Goal: Task Accomplishment & Management: Use online tool/utility

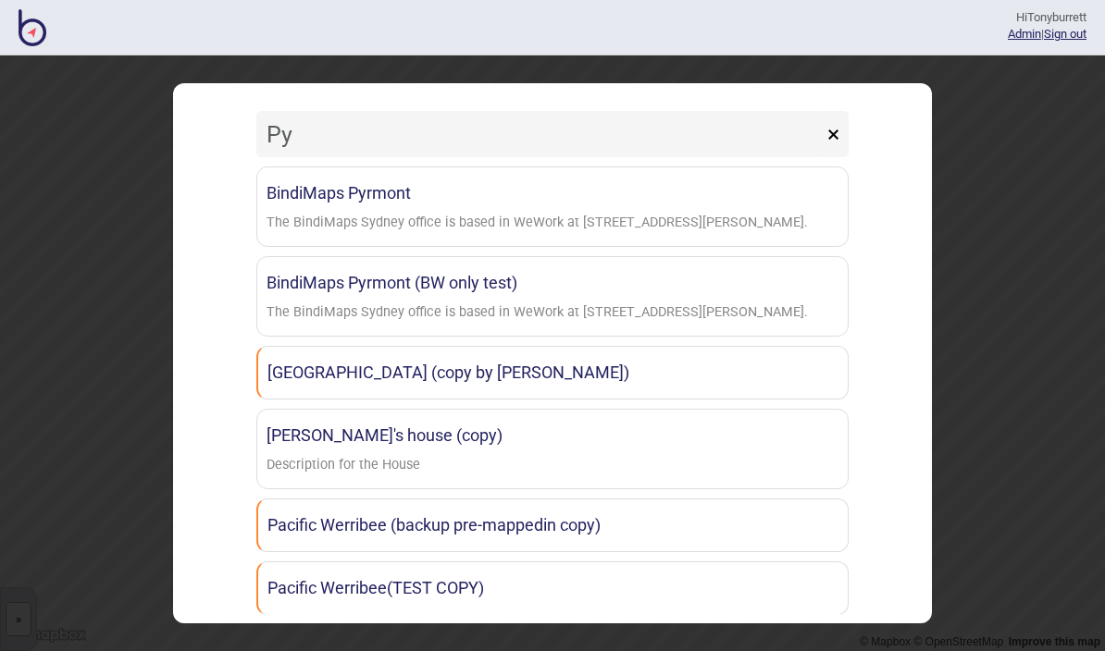
type input "Pyr"
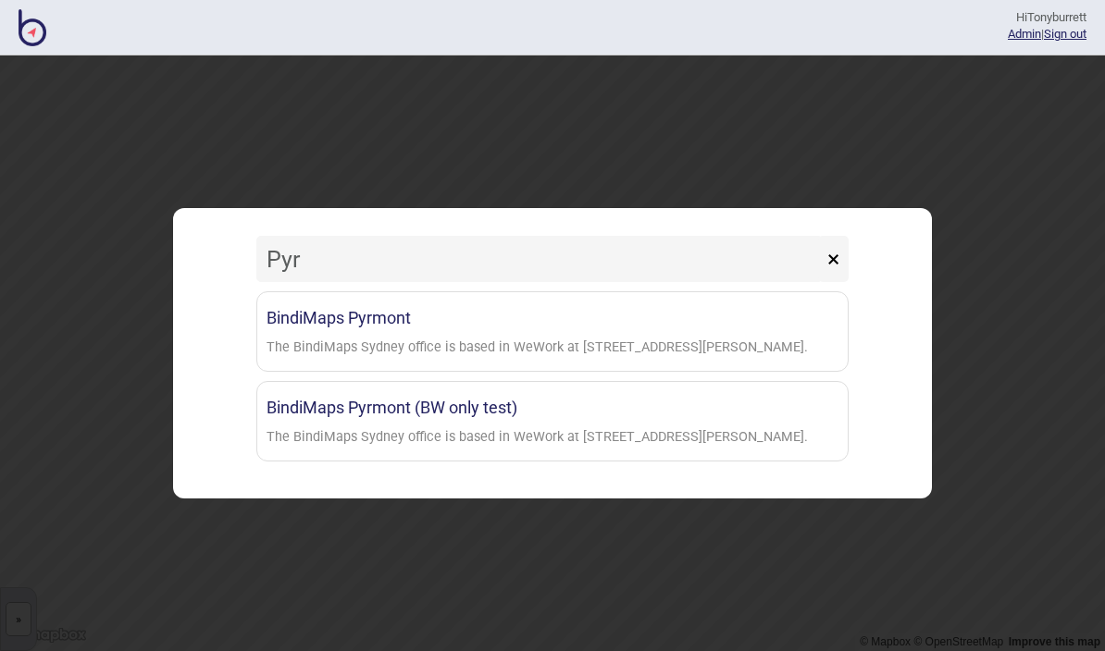
click at [407, 350] on div "The BindiMaps Sydney office is based in WeWork at [STREET_ADDRESS][PERSON_NAME]." at bounding box center [536, 348] width 541 height 27
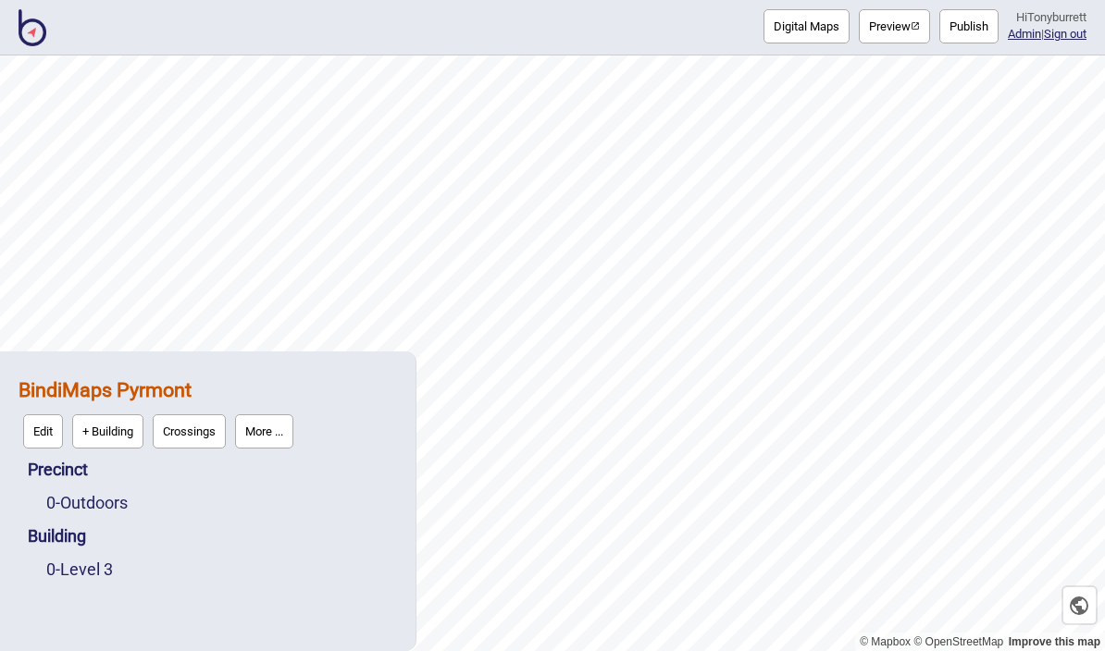
click at [264, 429] on button "More ..." at bounding box center [264, 432] width 58 height 34
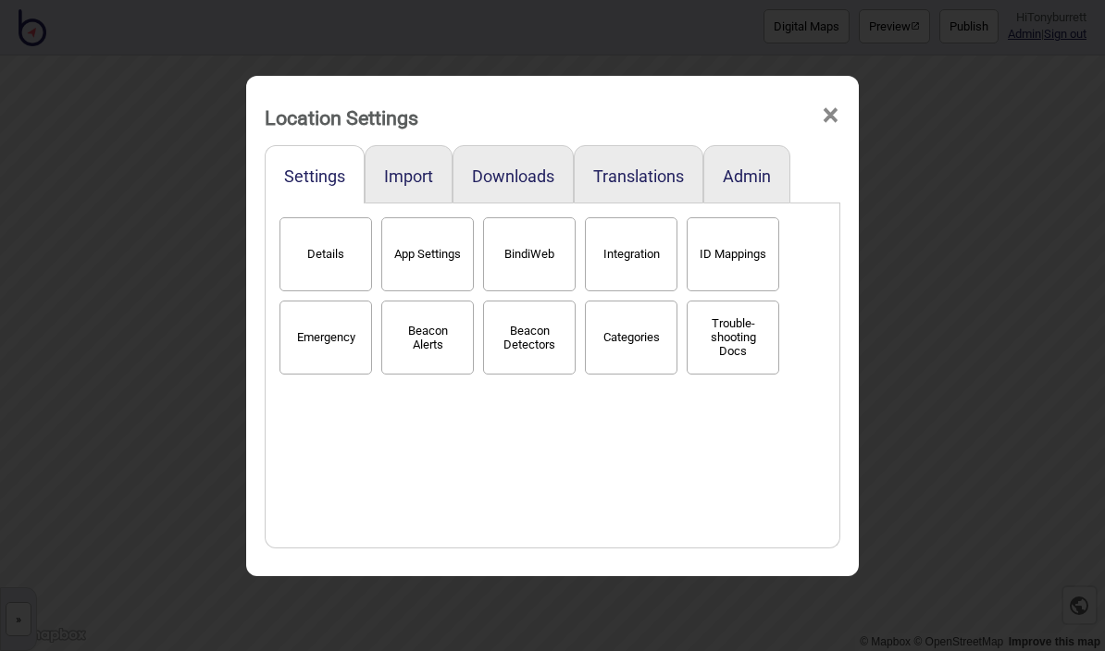
click at [750, 167] on button "Admin" at bounding box center [747, 176] width 48 height 19
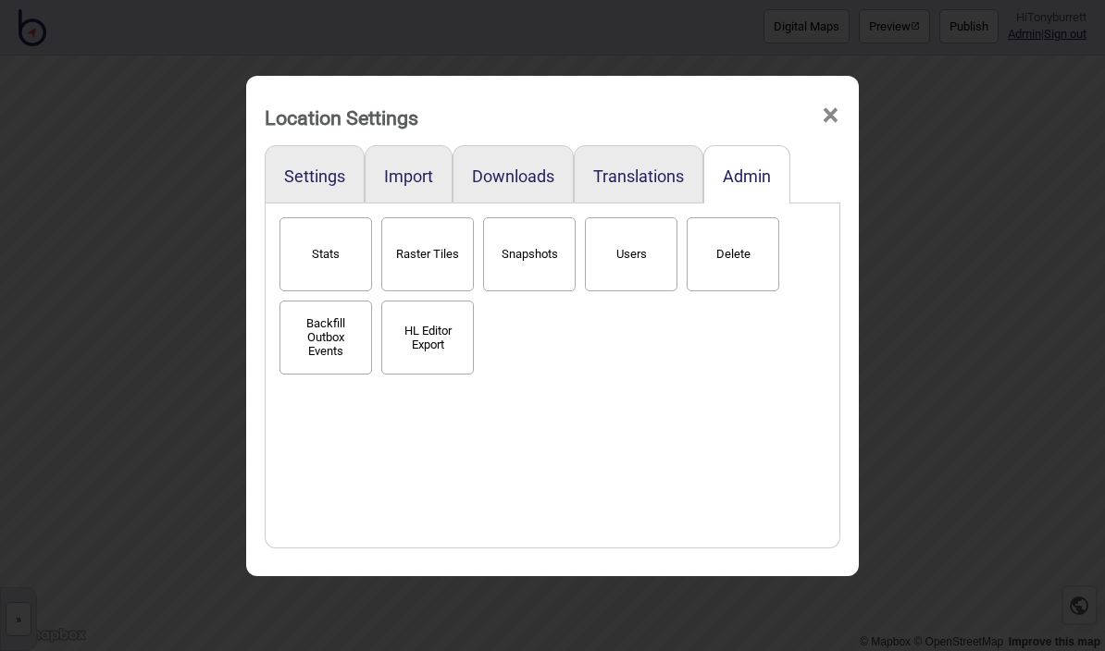
click at [528, 242] on button "Snapshots" at bounding box center [529, 254] width 93 height 74
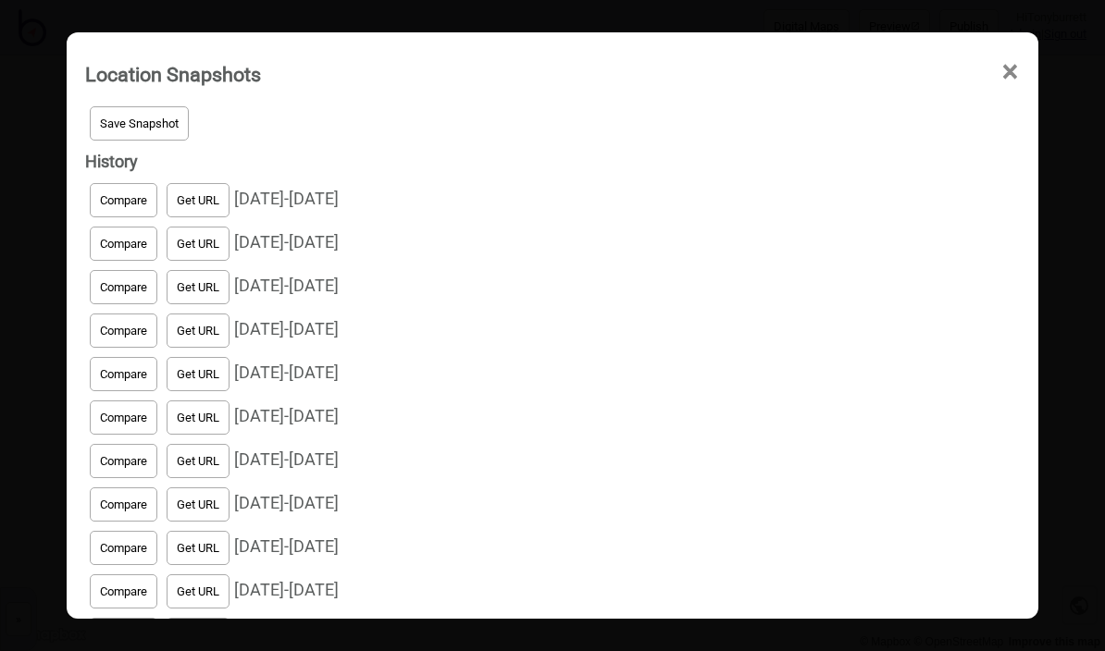
click at [134, 109] on button "Save Snapshot" at bounding box center [139, 123] width 99 height 34
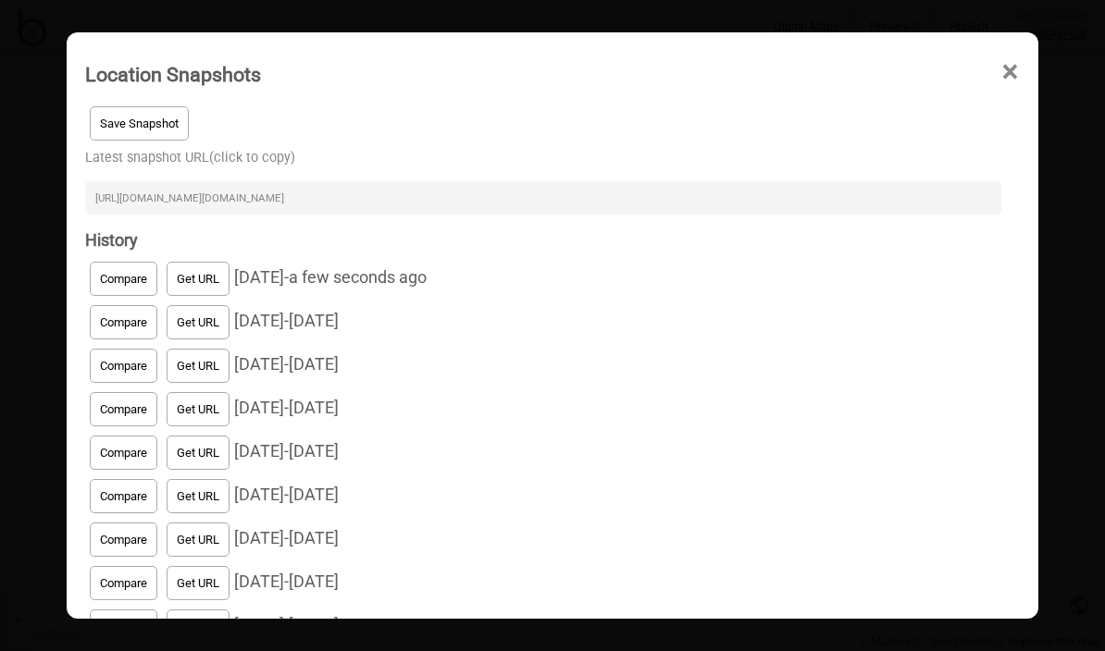
click at [353, 181] on input "[URL][DOMAIN_NAME][DOMAIN_NAME]" at bounding box center [543, 197] width 916 height 33
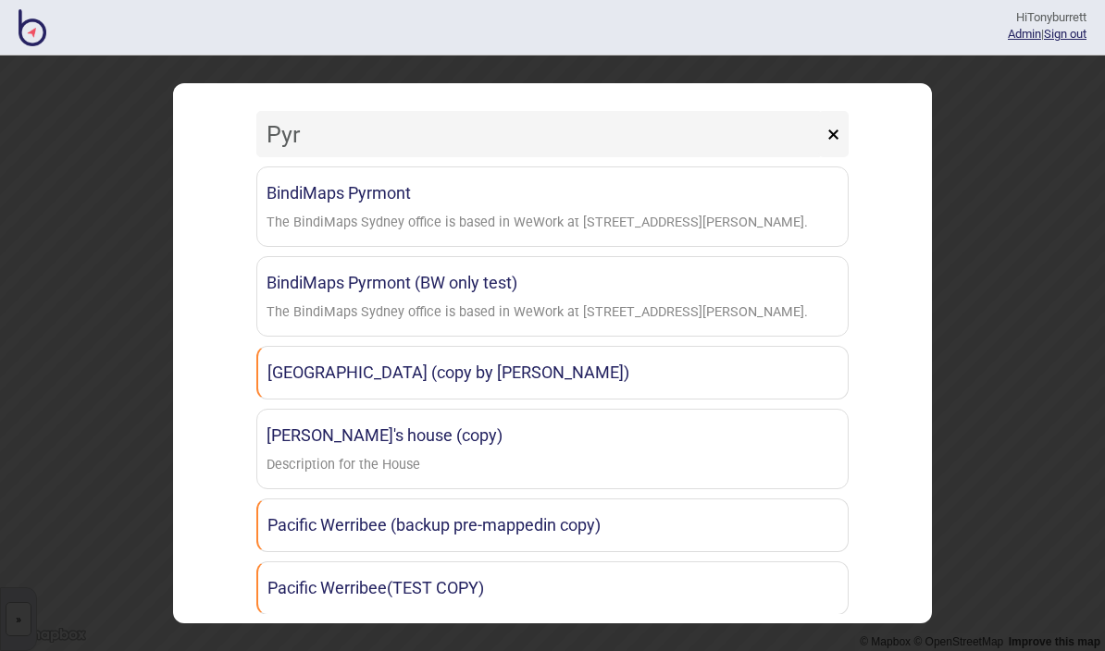
type input "Pyrm"
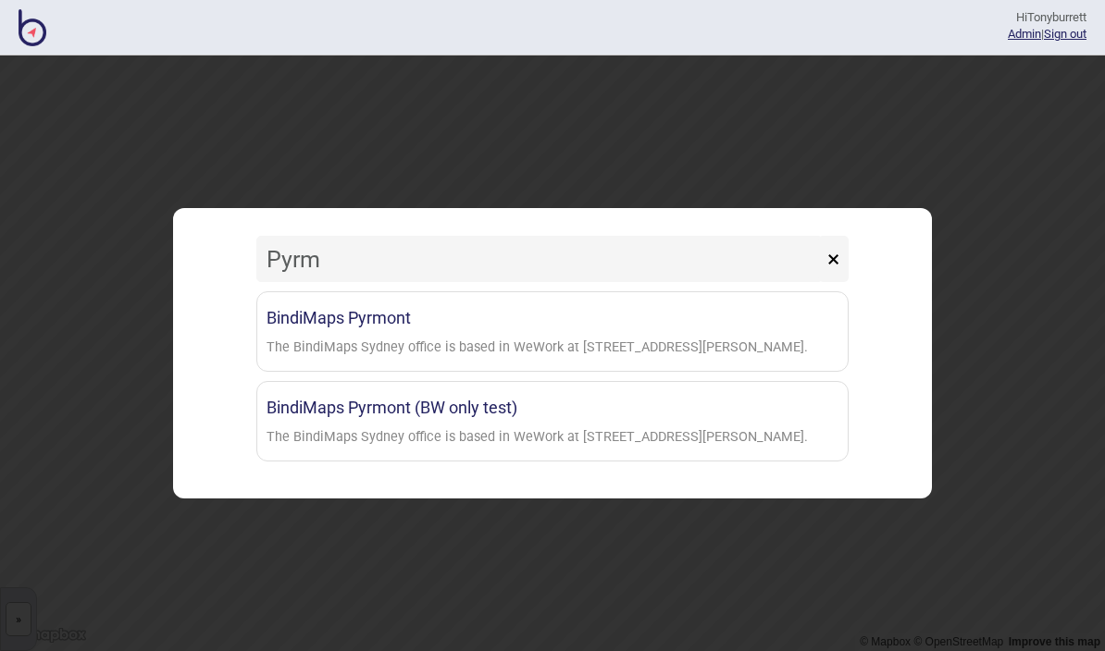
click at [562, 341] on div "The BindiMaps Sydney office is based in WeWork at [STREET_ADDRESS][PERSON_NAME]." at bounding box center [536, 348] width 541 height 27
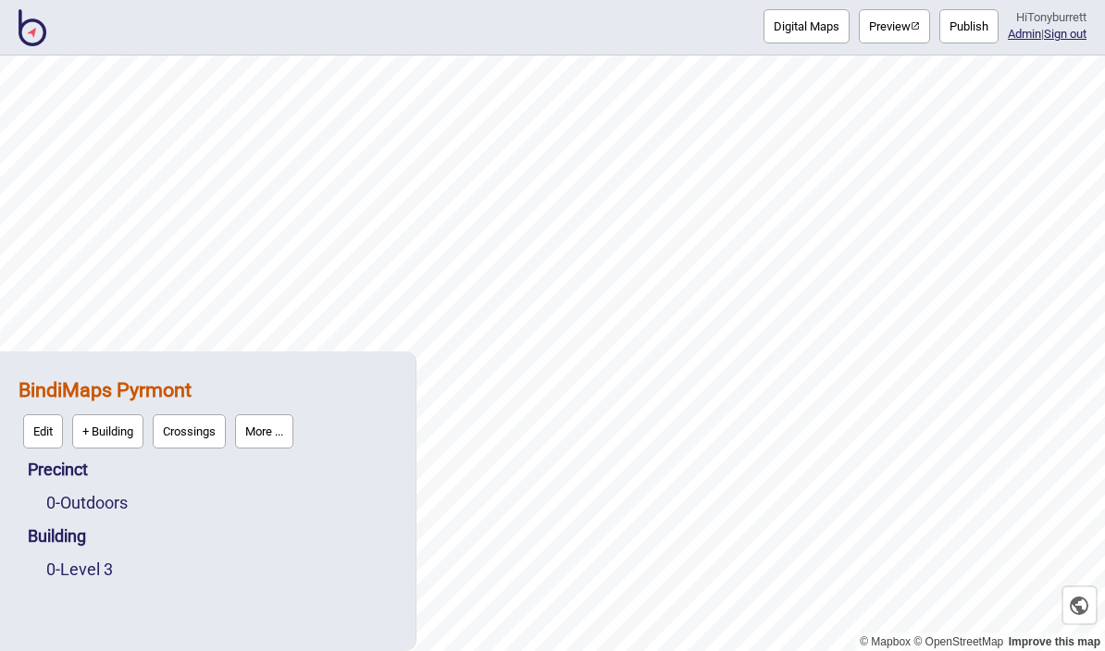
click at [288, 440] on button "More ..." at bounding box center [264, 432] width 58 height 34
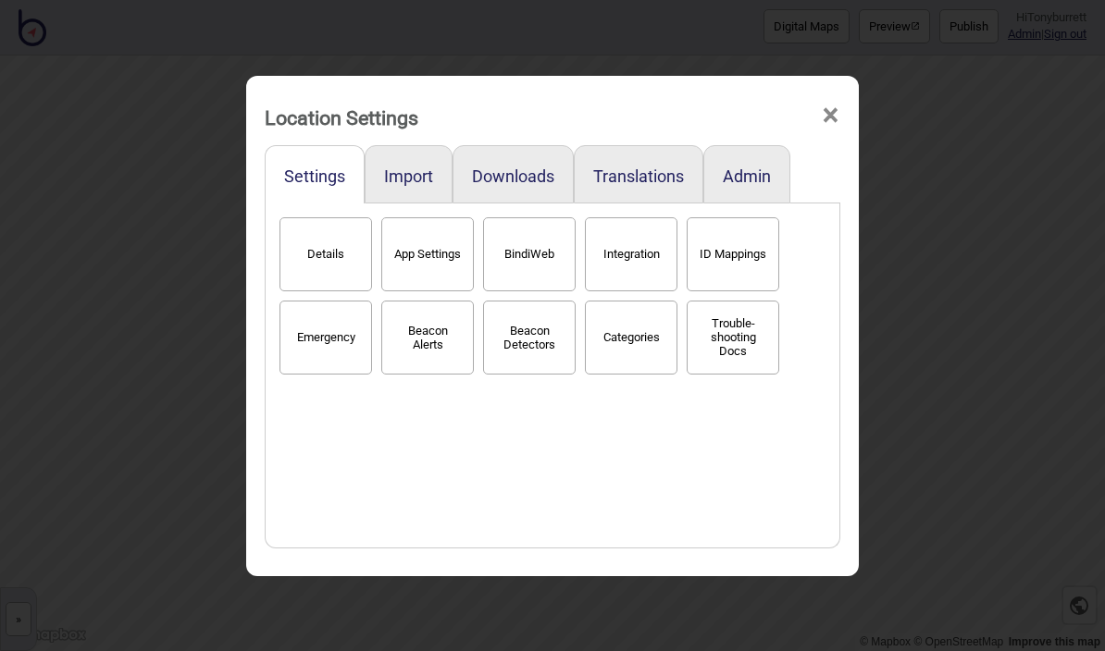
click at [744, 167] on button "Admin" at bounding box center [747, 176] width 48 height 19
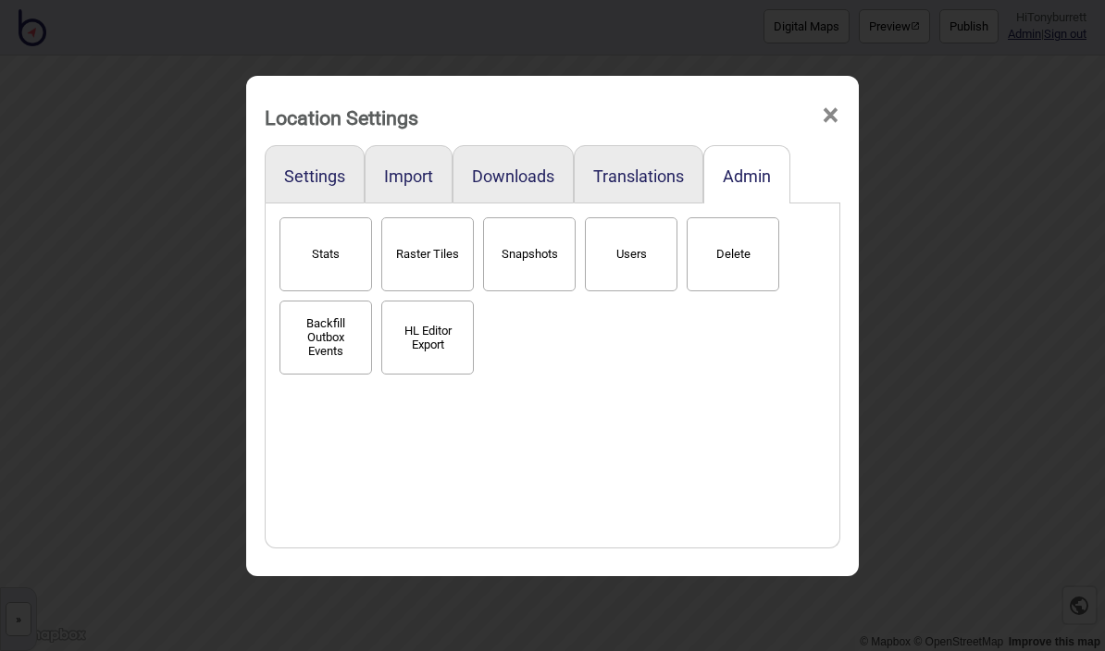
click at [534, 248] on button "Snapshots" at bounding box center [529, 254] width 93 height 74
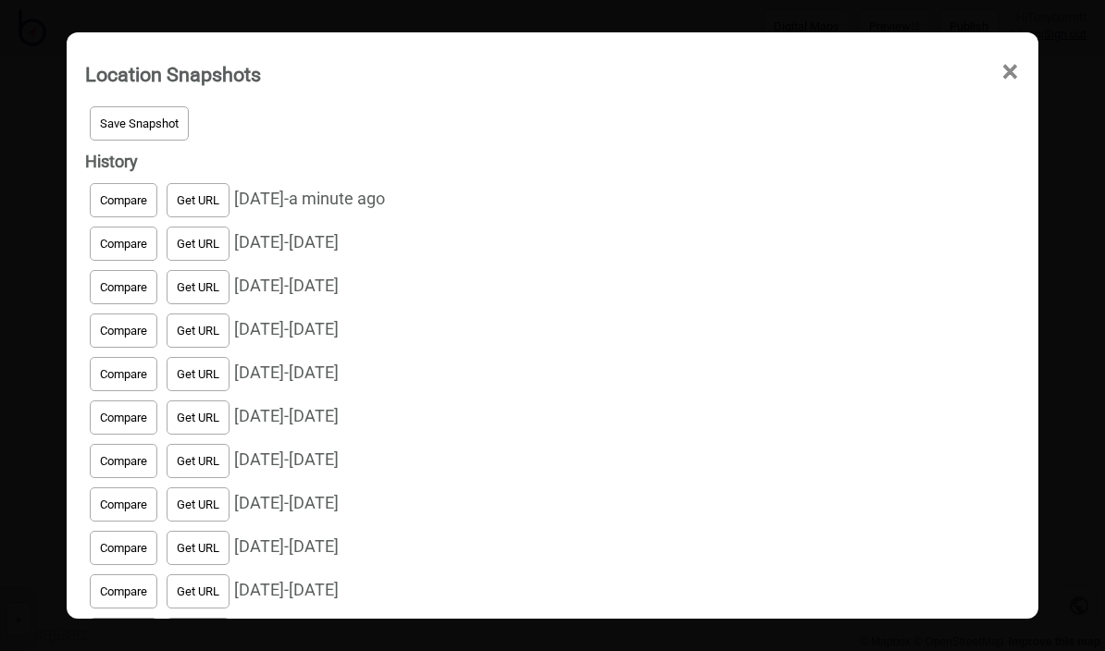
click at [202, 188] on button "Get URL" at bounding box center [198, 200] width 63 height 34
click at [217, 183] on button "Copy URL" at bounding box center [202, 200] width 70 height 34
